Goal: Submit feedback/report problem

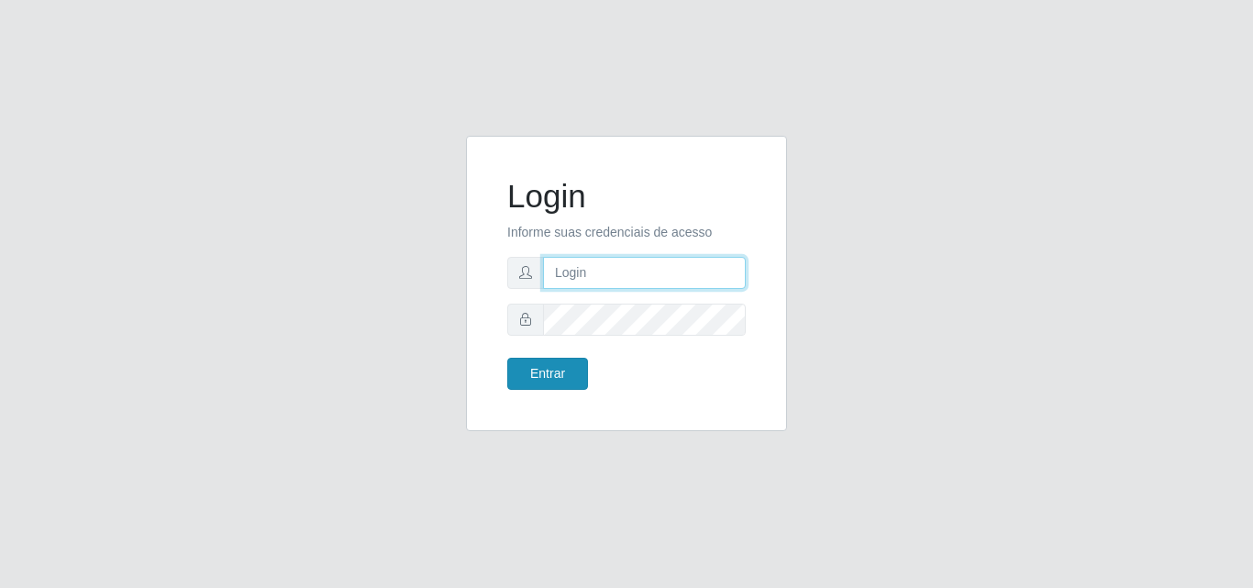
type input "[EMAIL_ADDRESS][DOMAIN_NAME]"
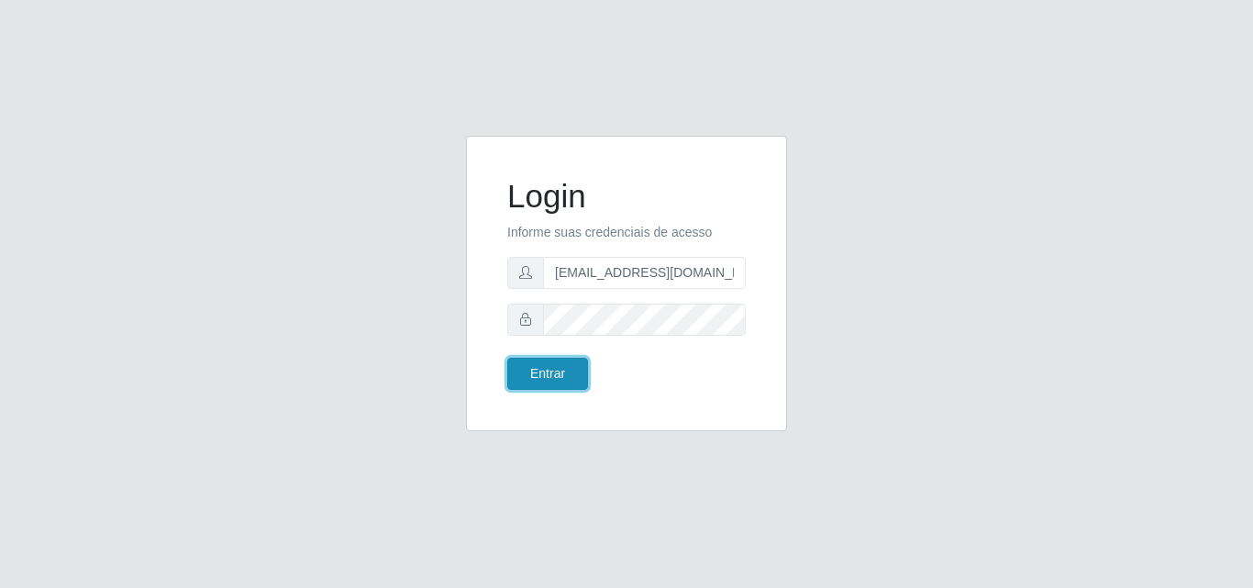
click at [564, 364] on button "Entrar" at bounding box center [547, 374] width 81 height 32
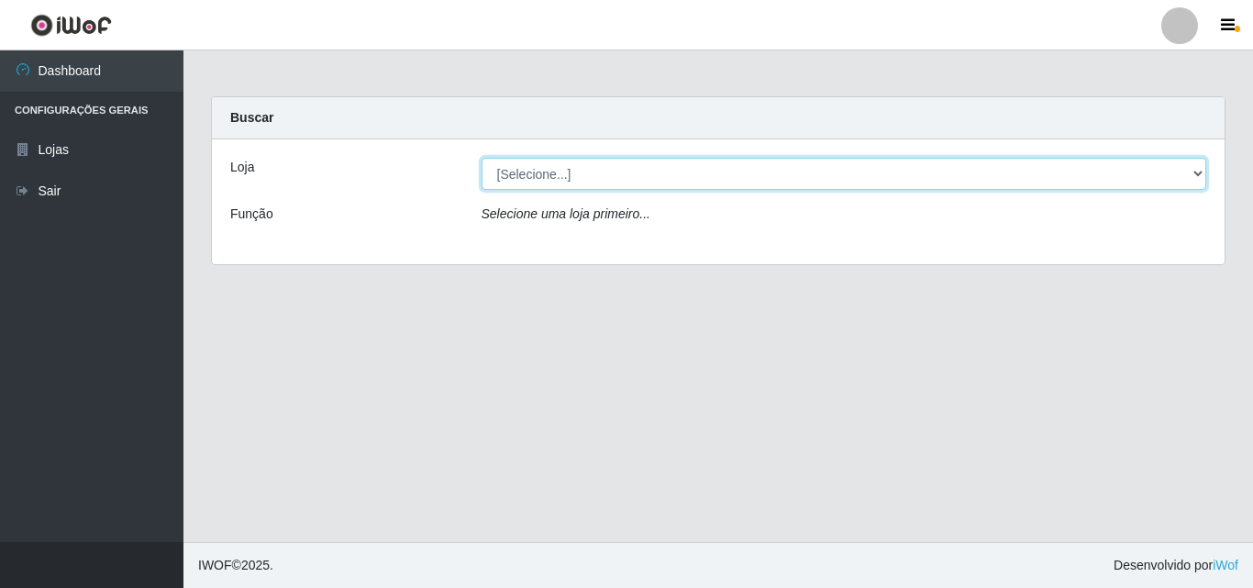
click at [1195, 169] on select "[Selecione...] Rede Potiguar 1 - Macaíba" at bounding box center [845, 174] width 726 height 32
select select "100"
click at [482, 158] on select "[Selecione...] Rede Potiguar 1 - Macaíba" at bounding box center [845, 174] width 726 height 32
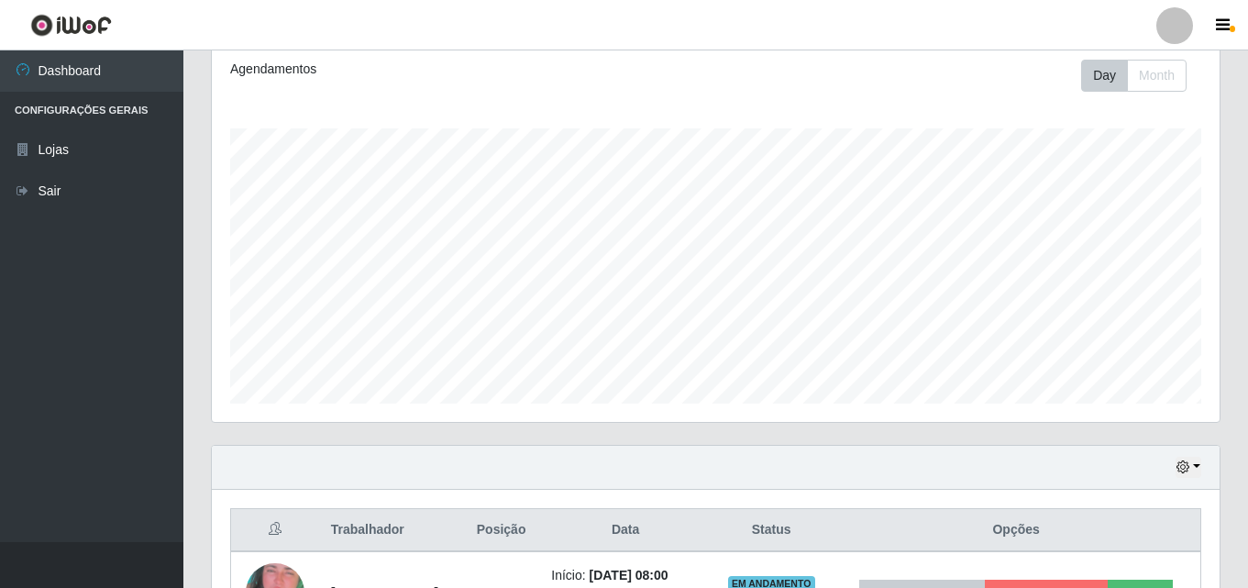
scroll to position [399, 0]
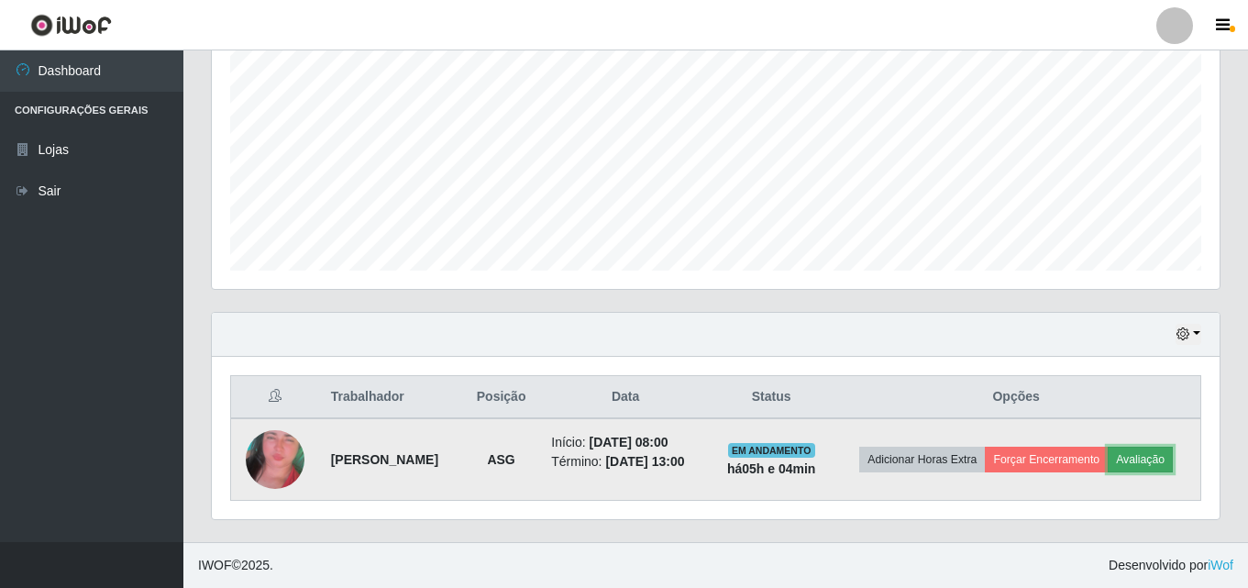
click at [1108, 472] on button "Avaliação" at bounding box center [1140, 460] width 65 height 26
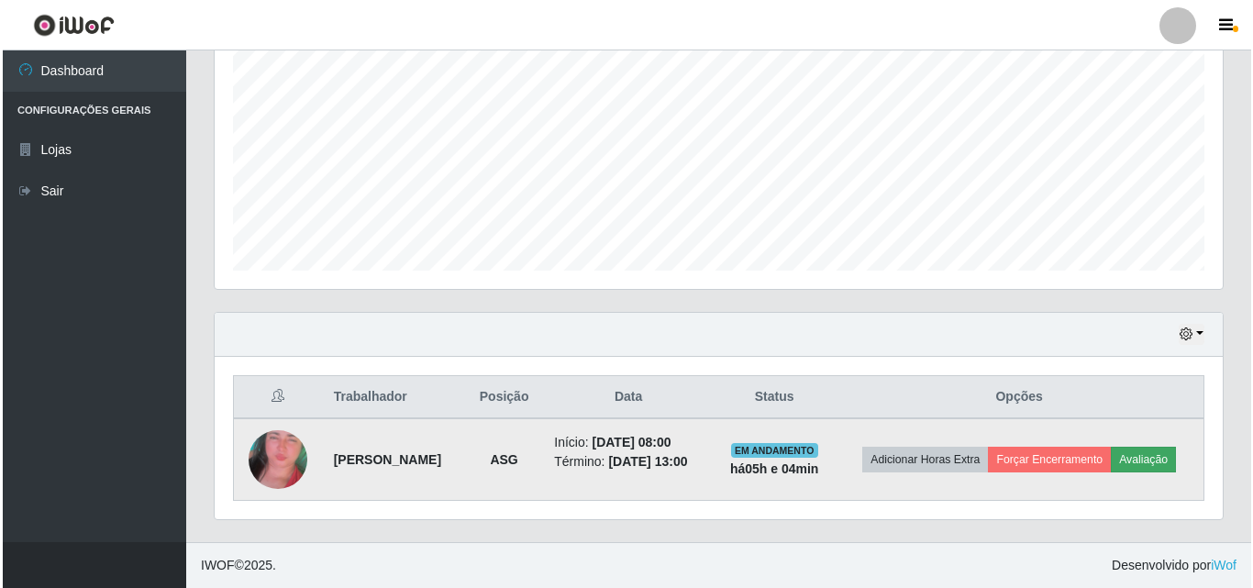
scroll to position [381, 999]
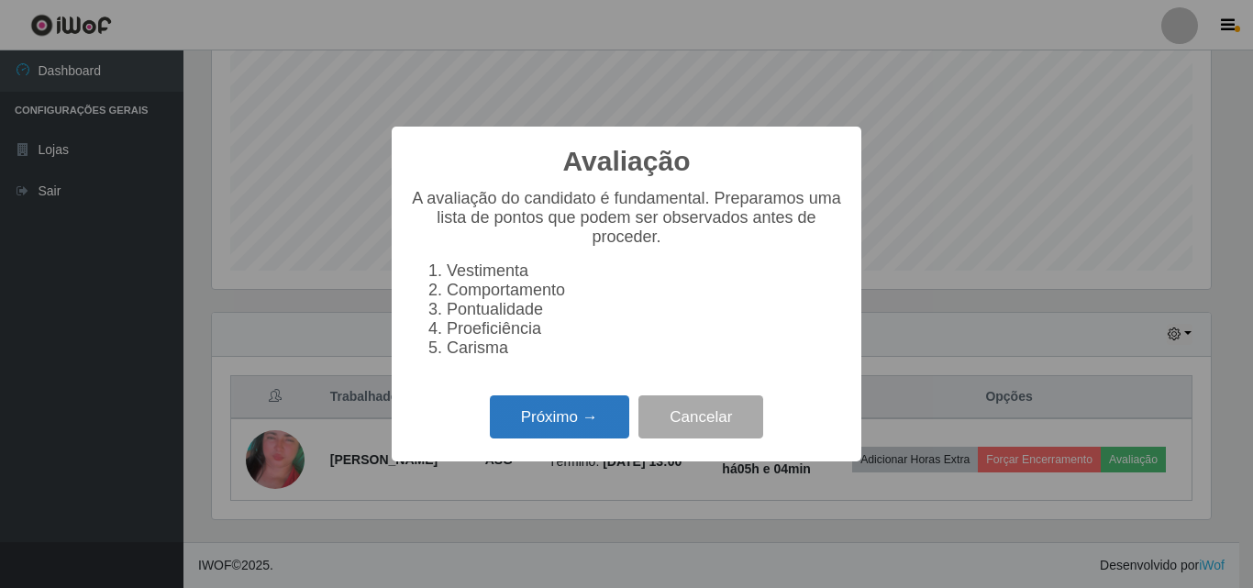
click at [537, 426] on button "Próximo →" at bounding box center [559, 416] width 139 height 43
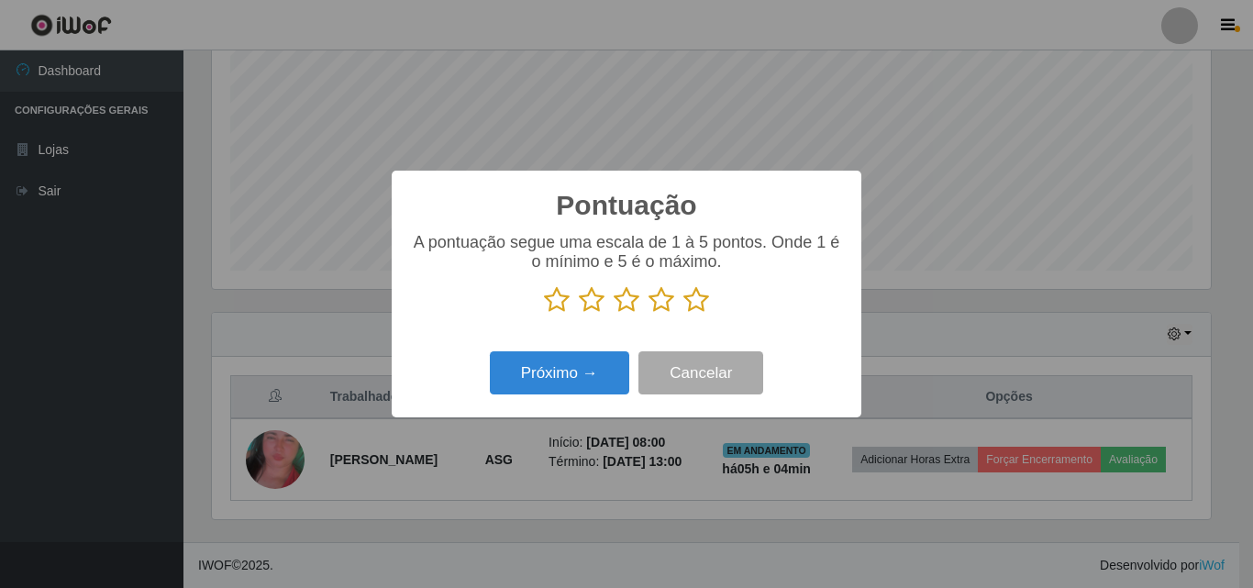
scroll to position [916870, 916252]
click at [690, 301] on icon at bounding box center [696, 300] width 26 height 28
click at [683, 314] on input "radio" at bounding box center [683, 314] width 0 height 0
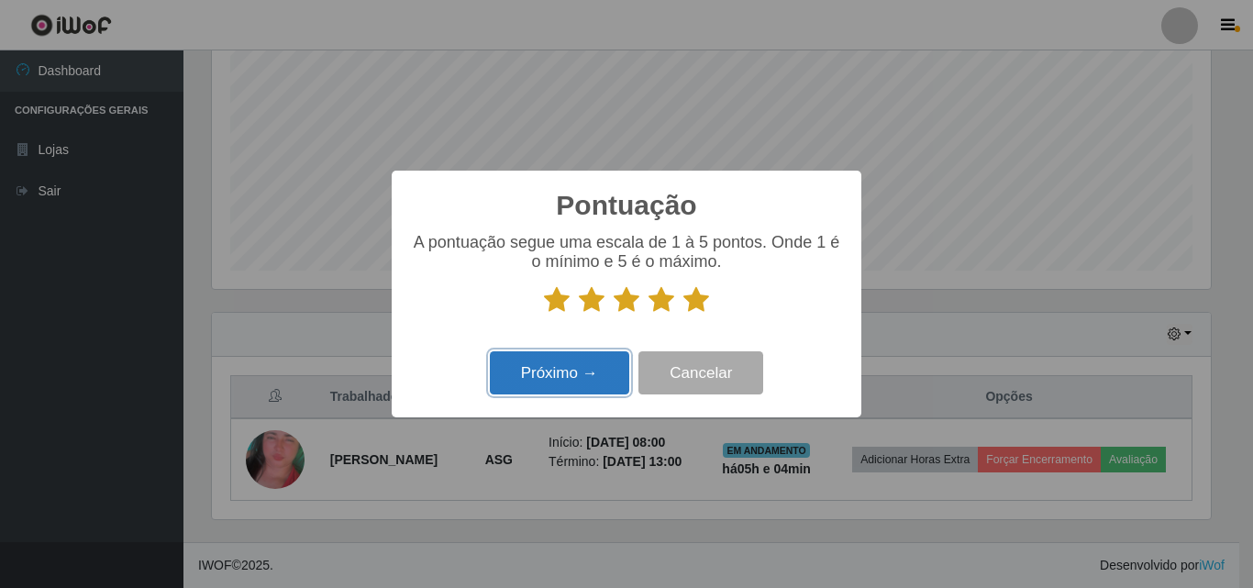
click at [579, 380] on button "Próximo →" at bounding box center [559, 372] width 139 height 43
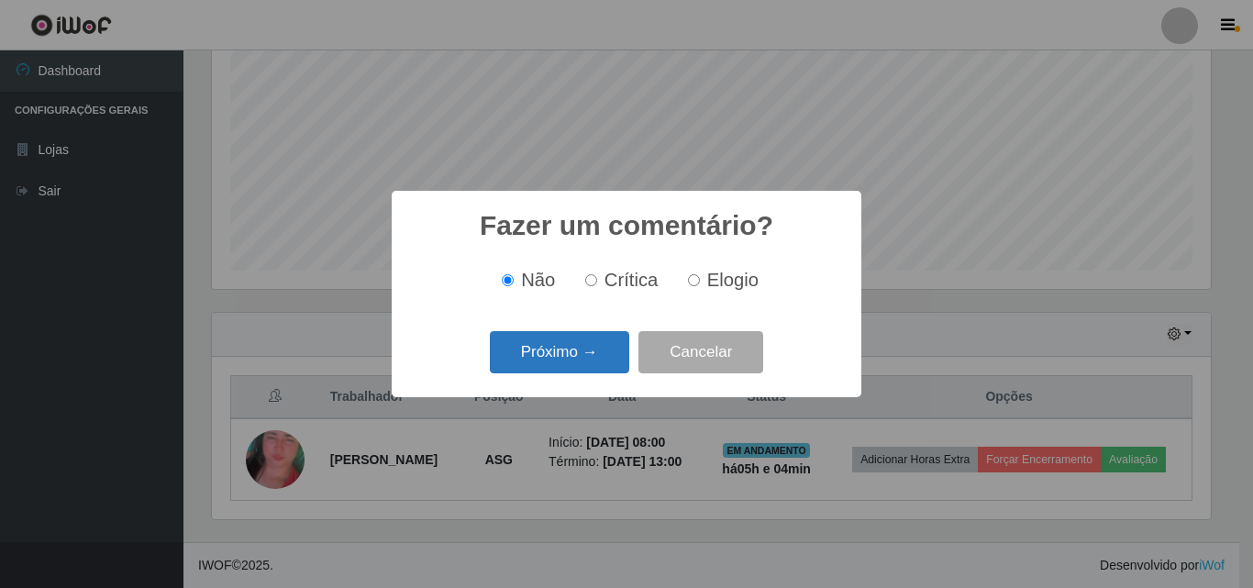
click at [615, 358] on button "Próximo →" at bounding box center [559, 352] width 139 height 43
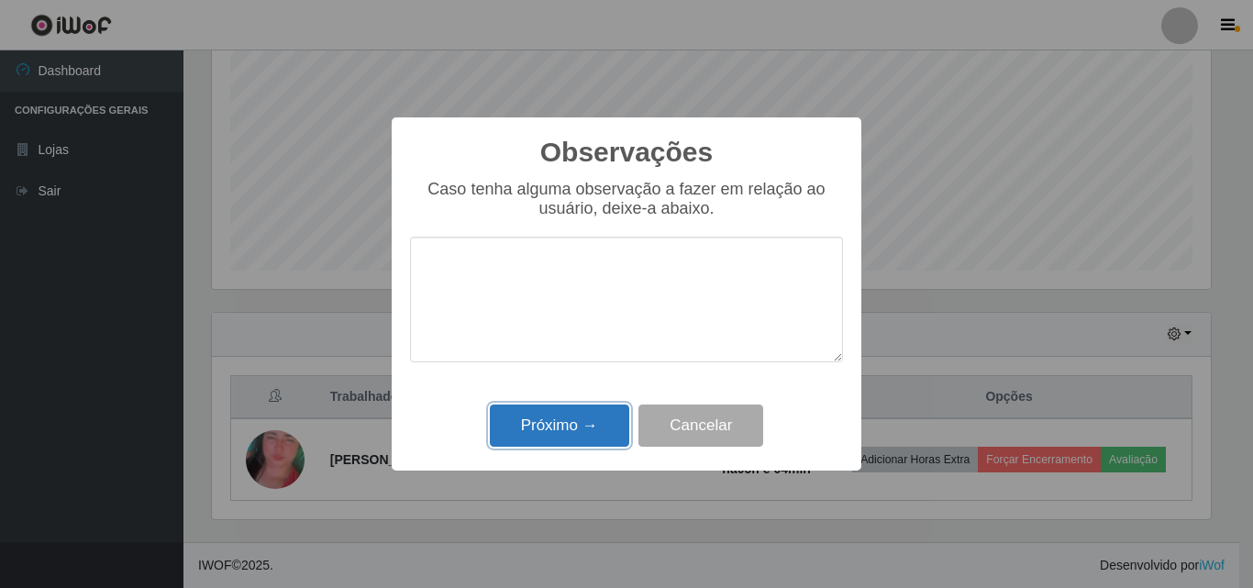
click at [593, 423] on button "Próximo →" at bounding box center [559, 426] width 139 height 43
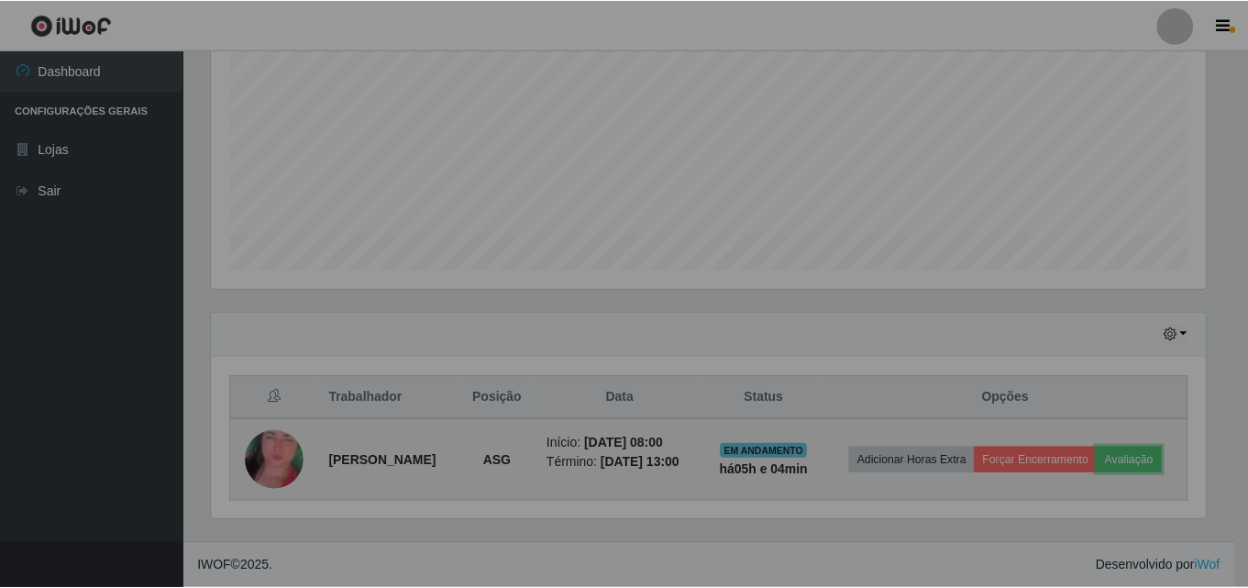
scroll to position [381, 1008]
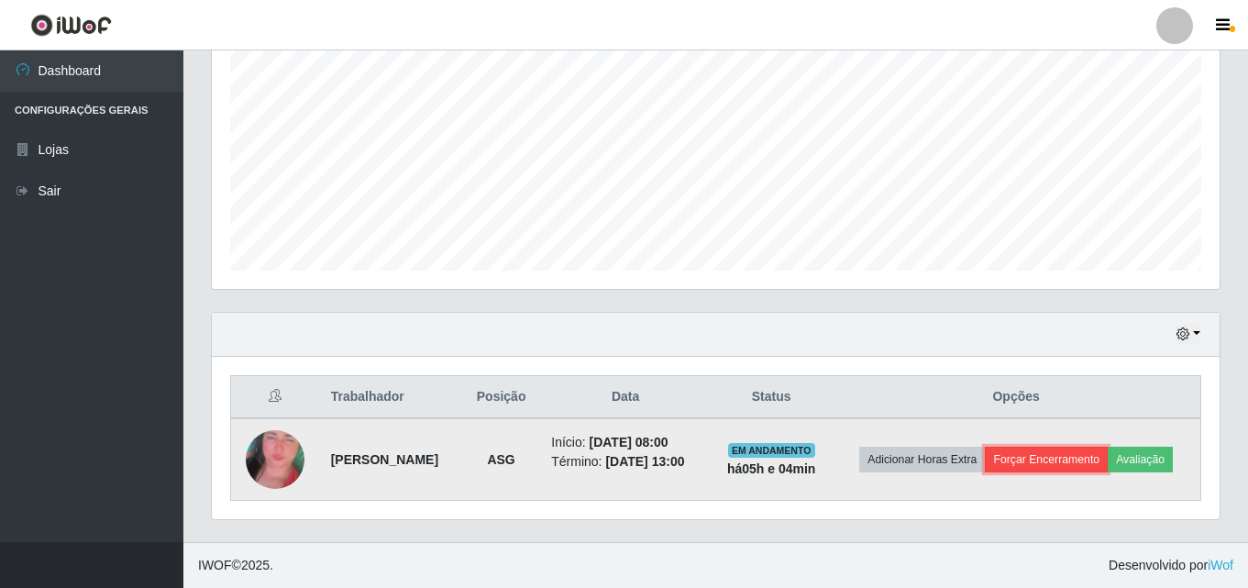
click at [1080, 447] on button "Forçar Encerramento" at bounding box center [1046, 460] width 123 height 26
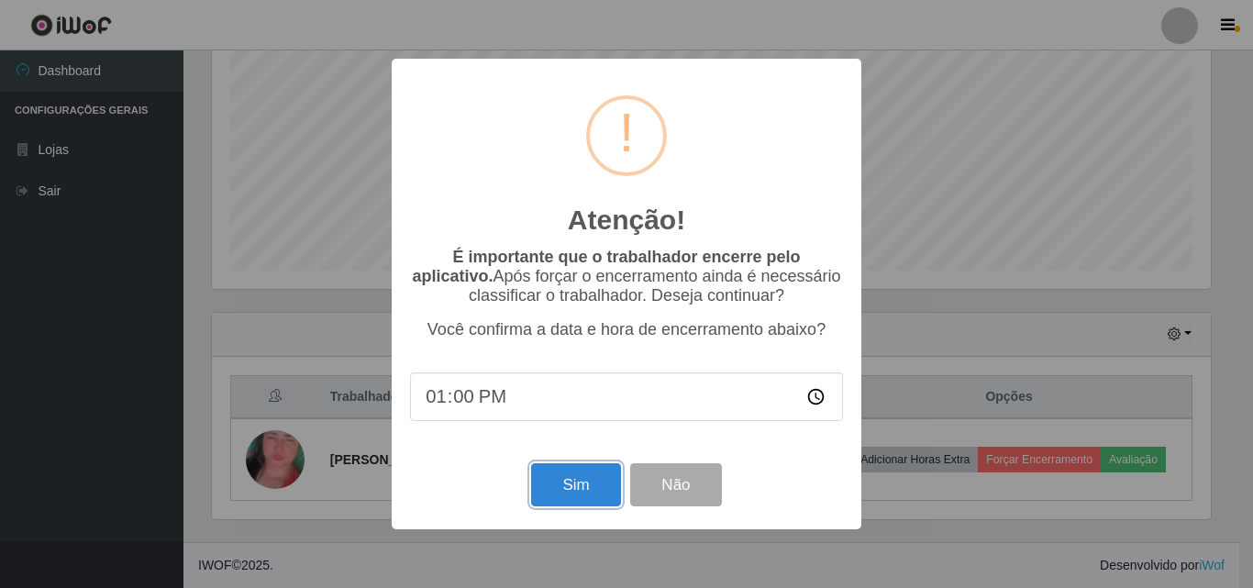
click at [597, 493] on button "Sim" at bounding box center [575, 484] width 89 height 43
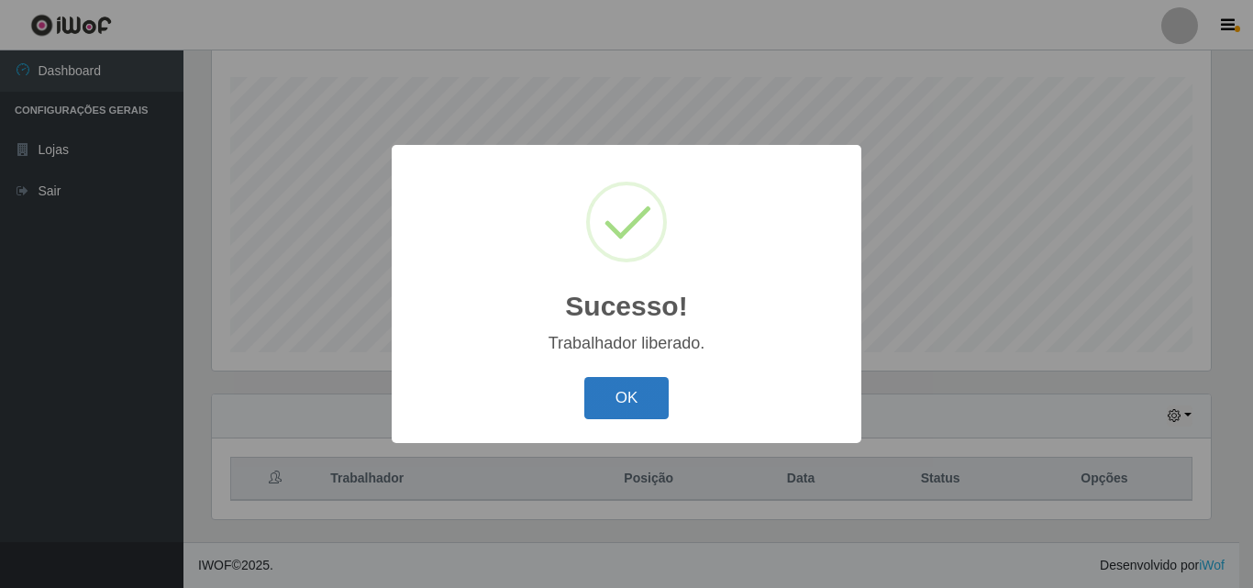
click at [648, 388] on button "OK" at bounding box center [626, 398] width 85 height 43
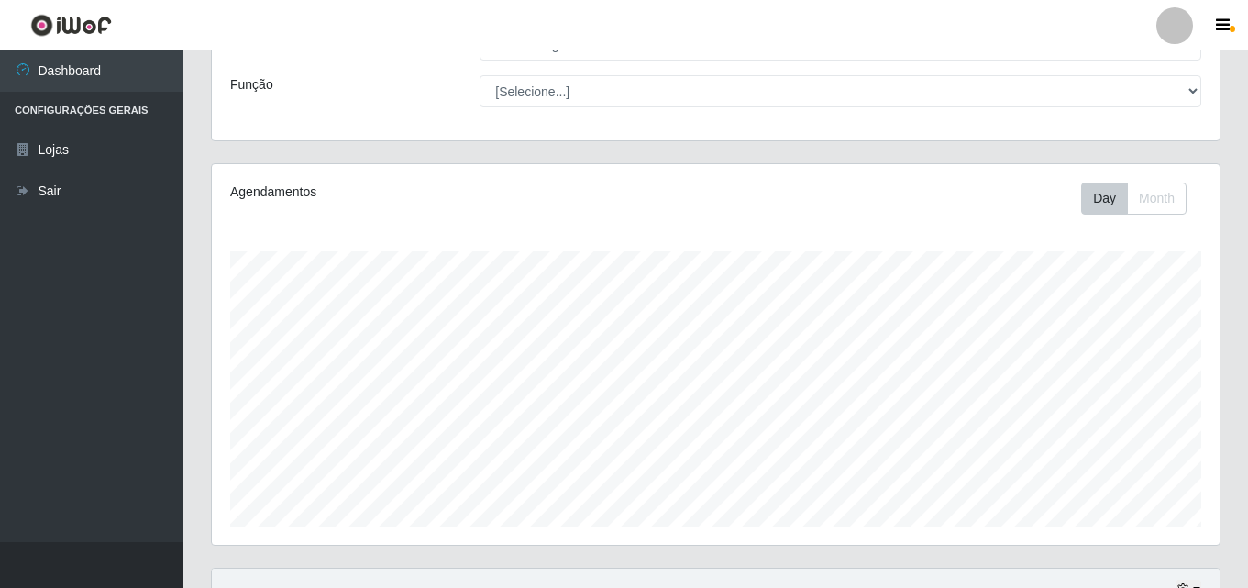
scroll to position [92, 0]
